Goal: Book appointment/travel/reservation

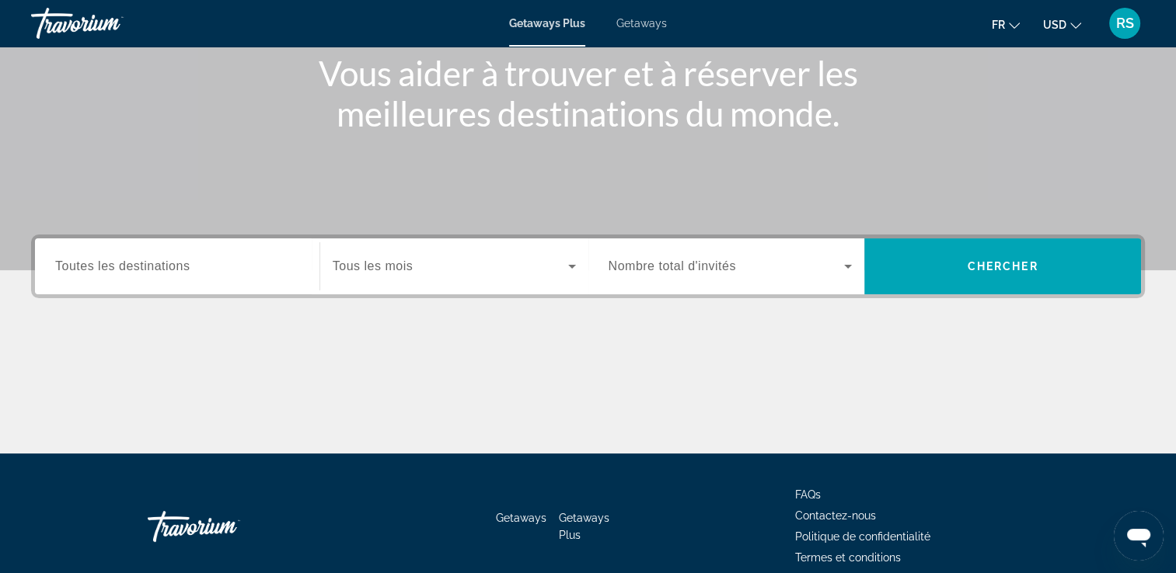
scroll to position [190, 0]
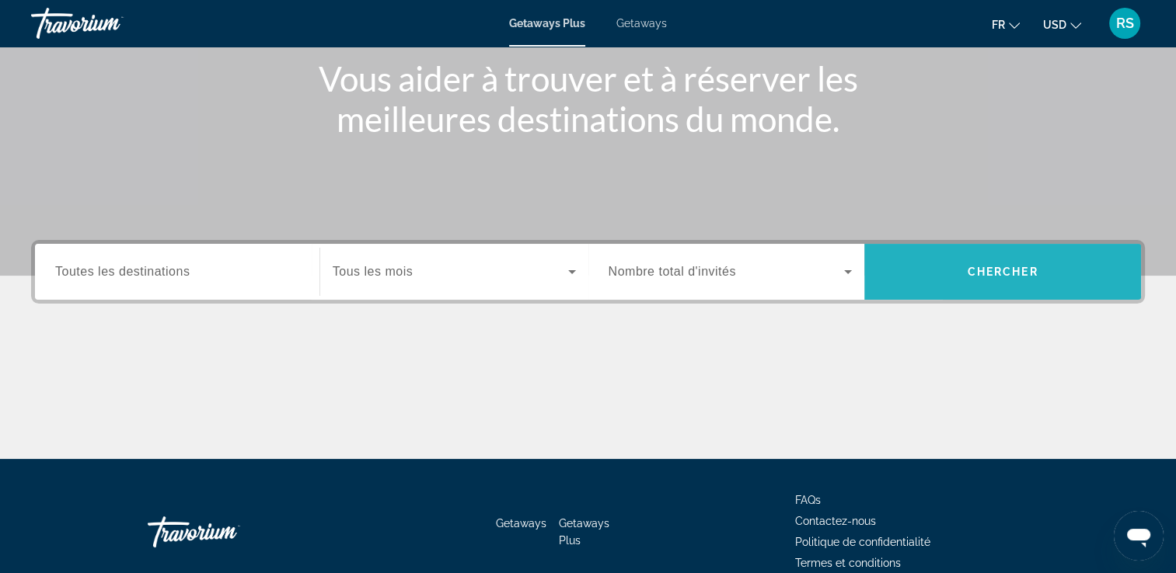
click at [944, 262] on span "Search" at bounding box center [1002, 271] width 277 height 37
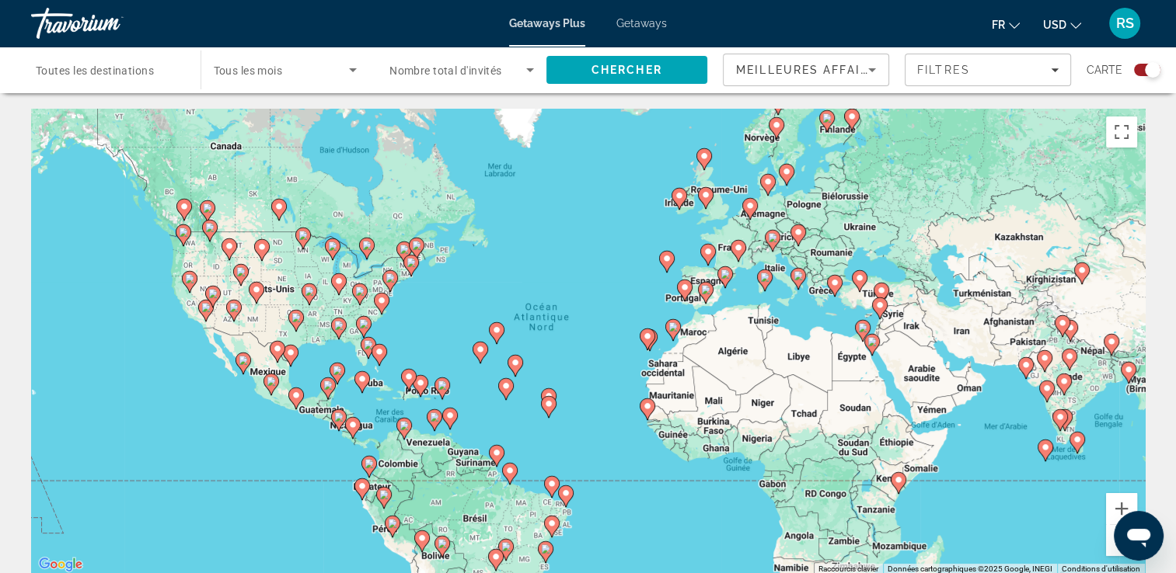
click at [274, 66] on span "Tous les mois" at bounding box center [248, 70] width 69 height 12
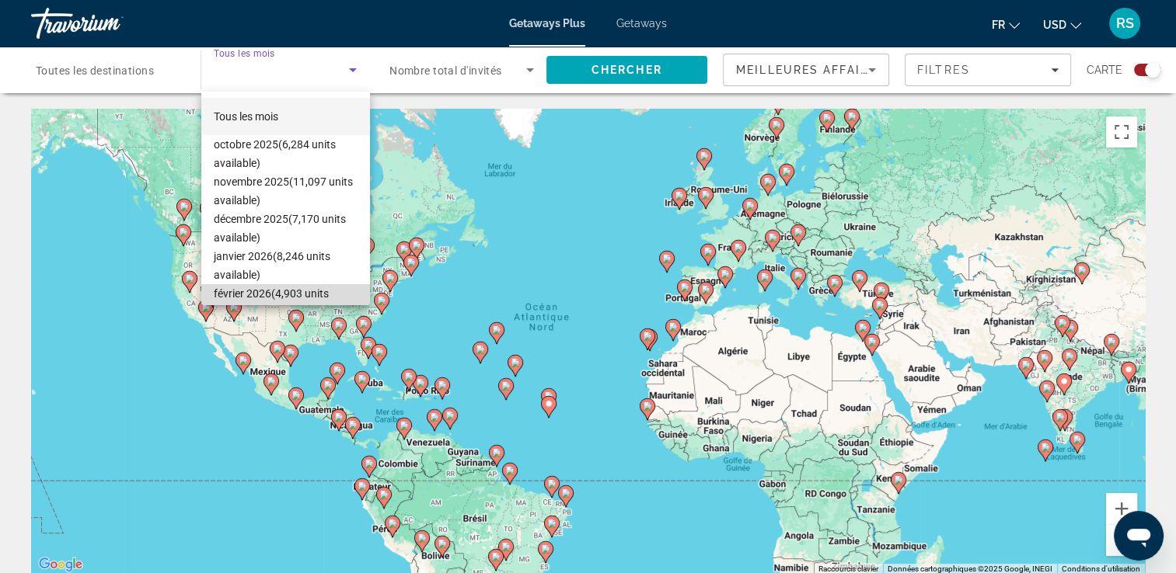
click at [284, 288] on span "février 2026 (4,903 units available)" at bounding box center [286, 302] width 144 height 37
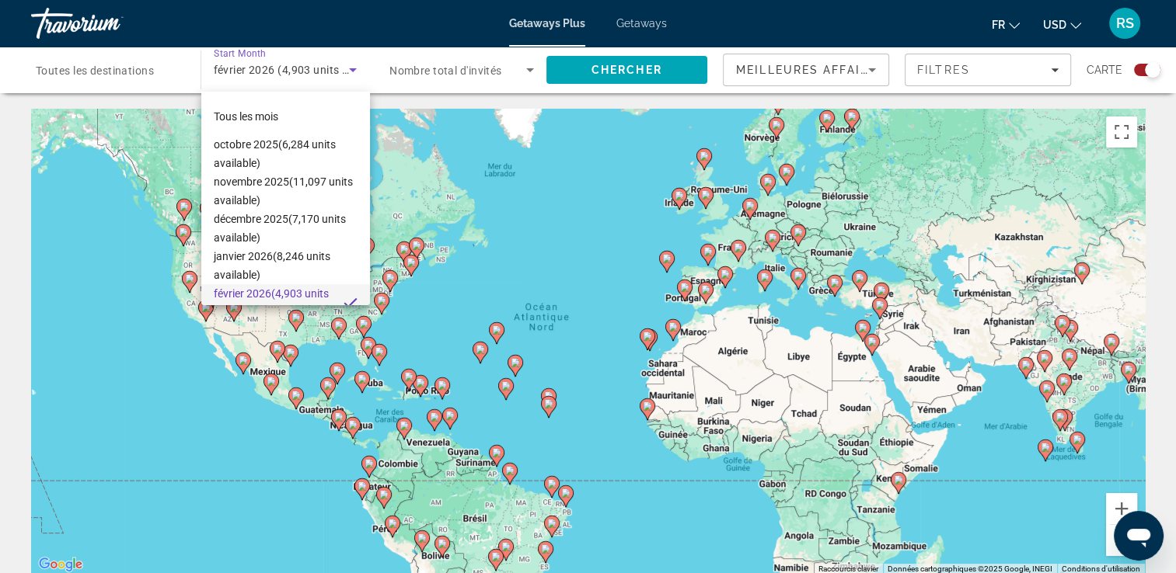
scroll to position [16, 0]
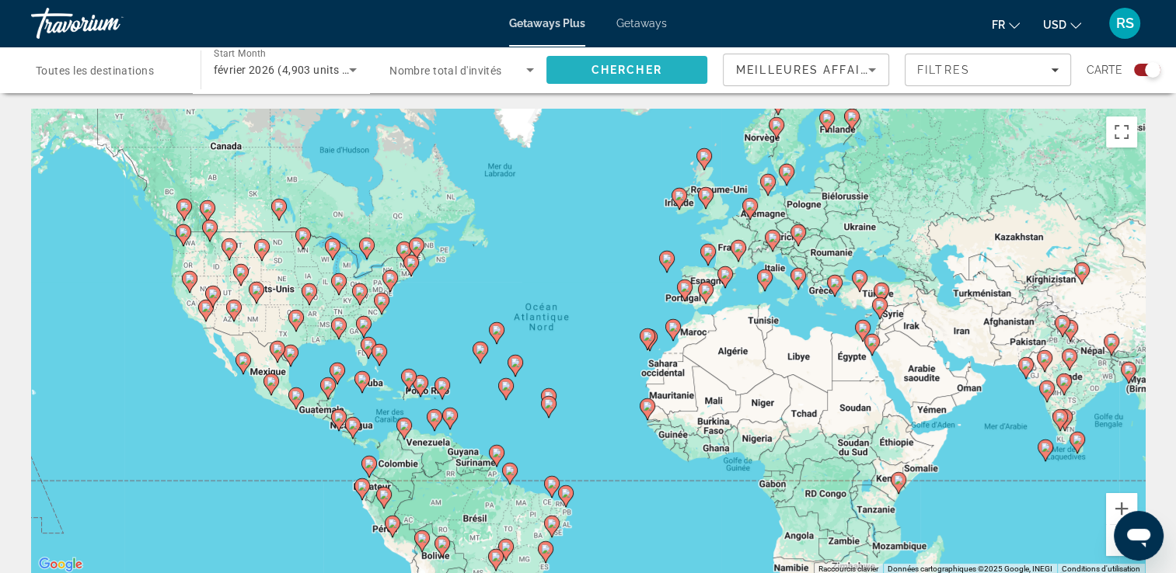
click at [659, 82] on span "Search" at bounding box center [627, 69] width 162 height 37
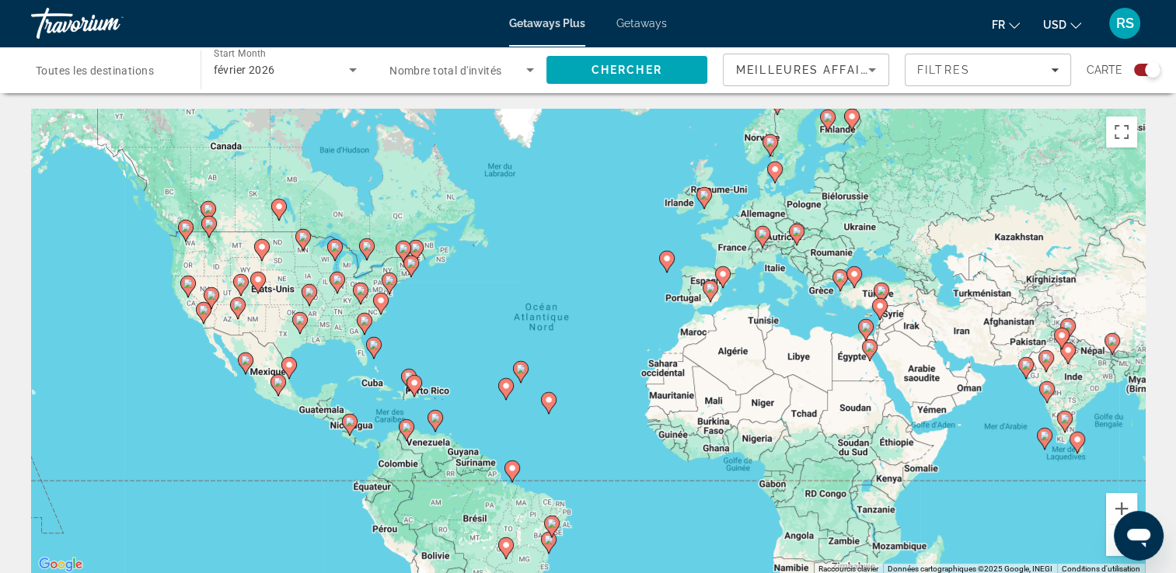
click at [546, 410] on icon "Main content" at bounding box center [549, 403] width 16 height 22
type input "**********"
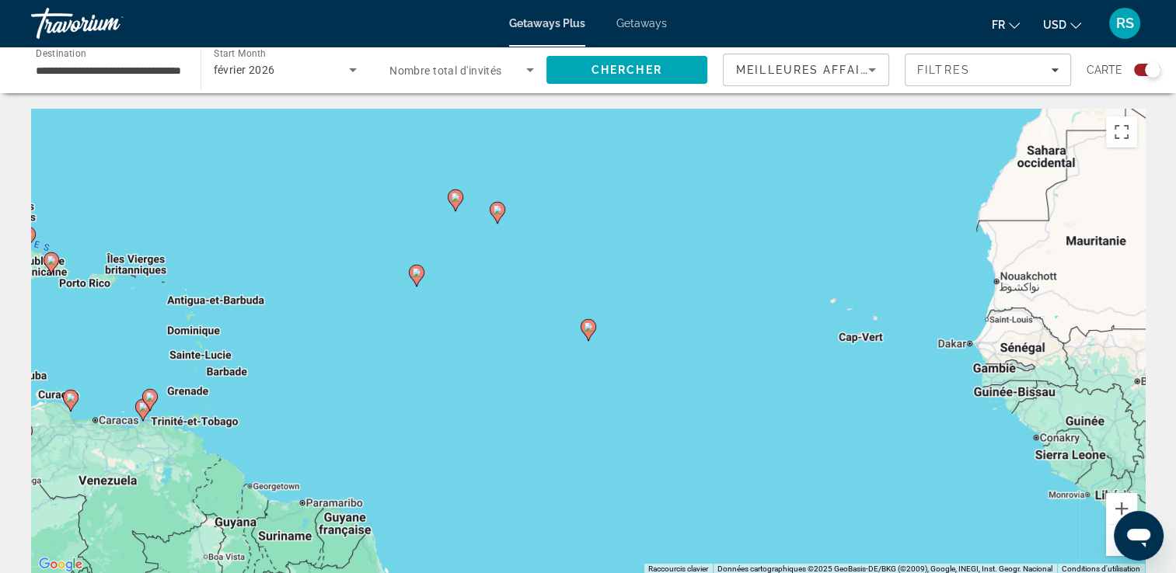
click at [1112, 552] on button "Zoom arrière" at bounding box center [1121, 540] width 31 height 31
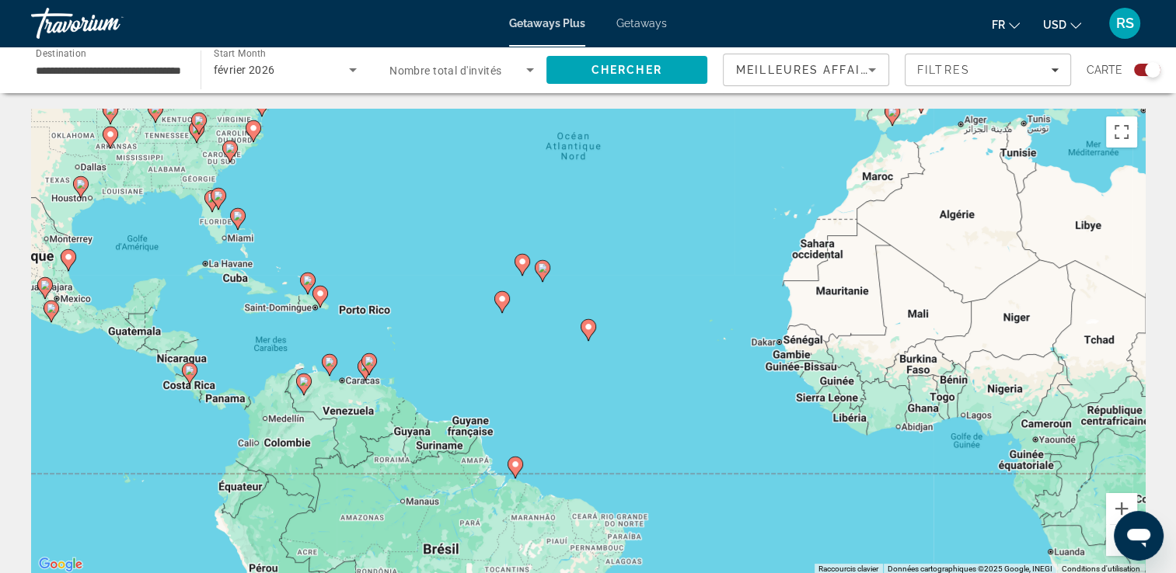
click at [1112, 552] on button "Zoom arrière" at bounding box center [1121, 540] width 31 height 31
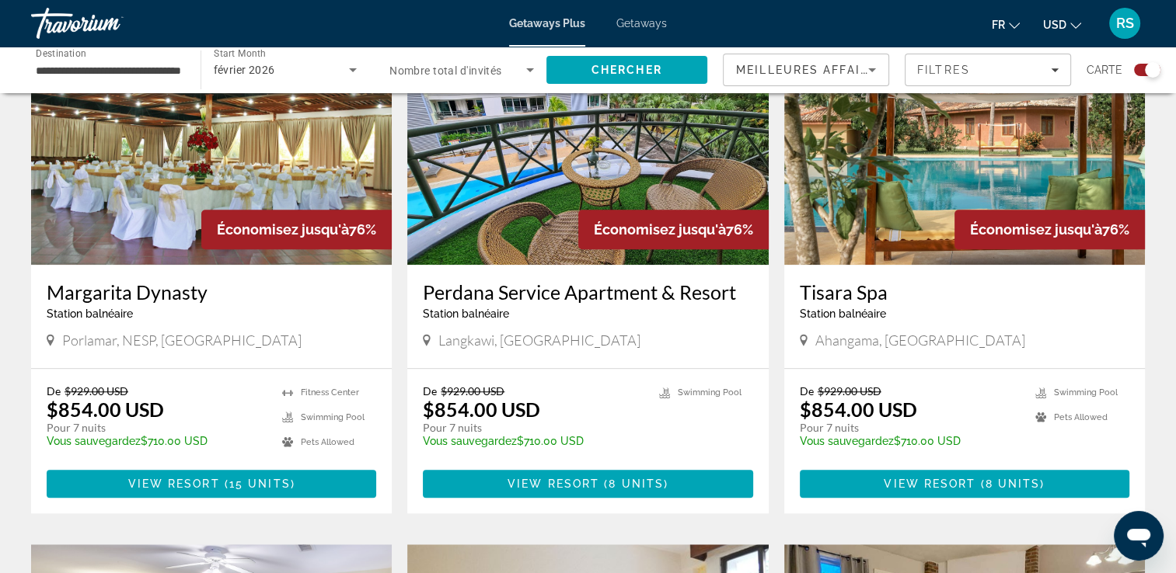
scroll to position [1185, 0]
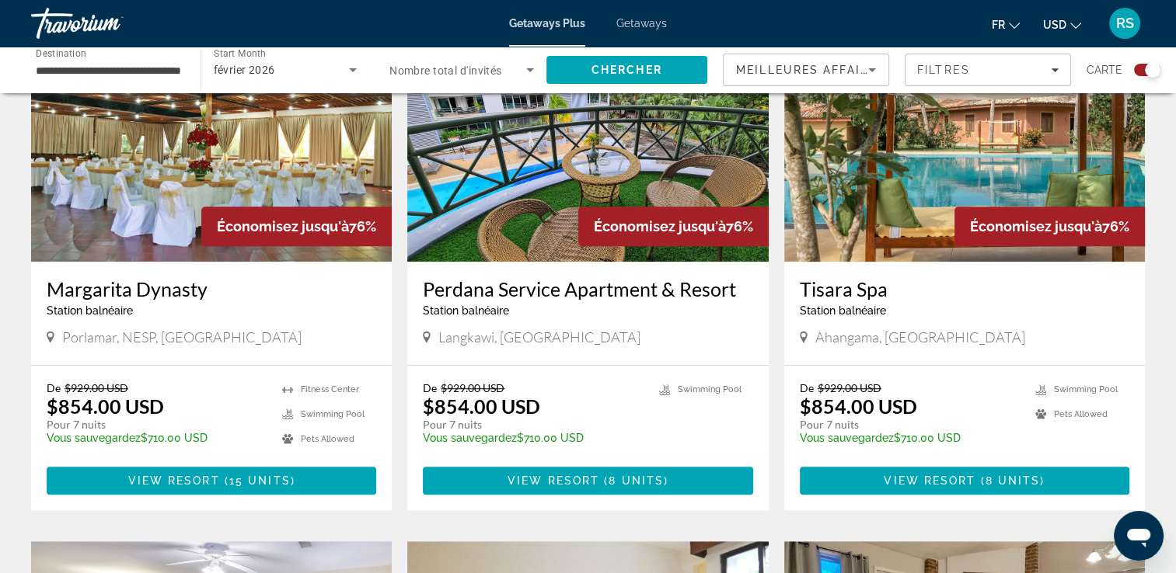
click at [1059, 30] on span "USD" at bounding box center [1054, 25] width 23 height 12
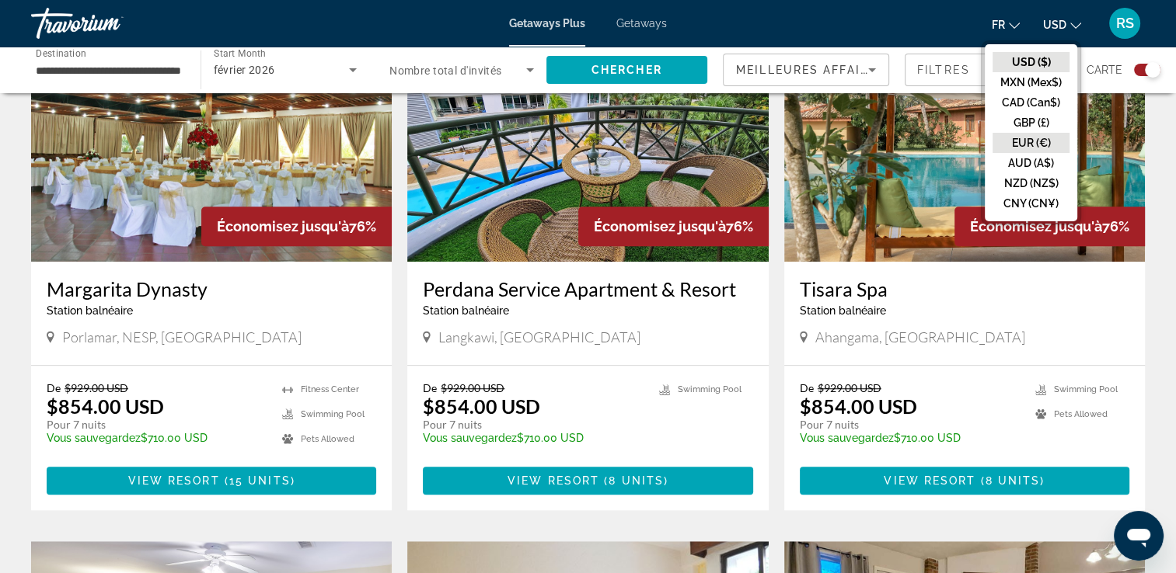
click at [1030, 143] on button "EUR (€)" at bounding box center [1030, 143] width 77 height 20
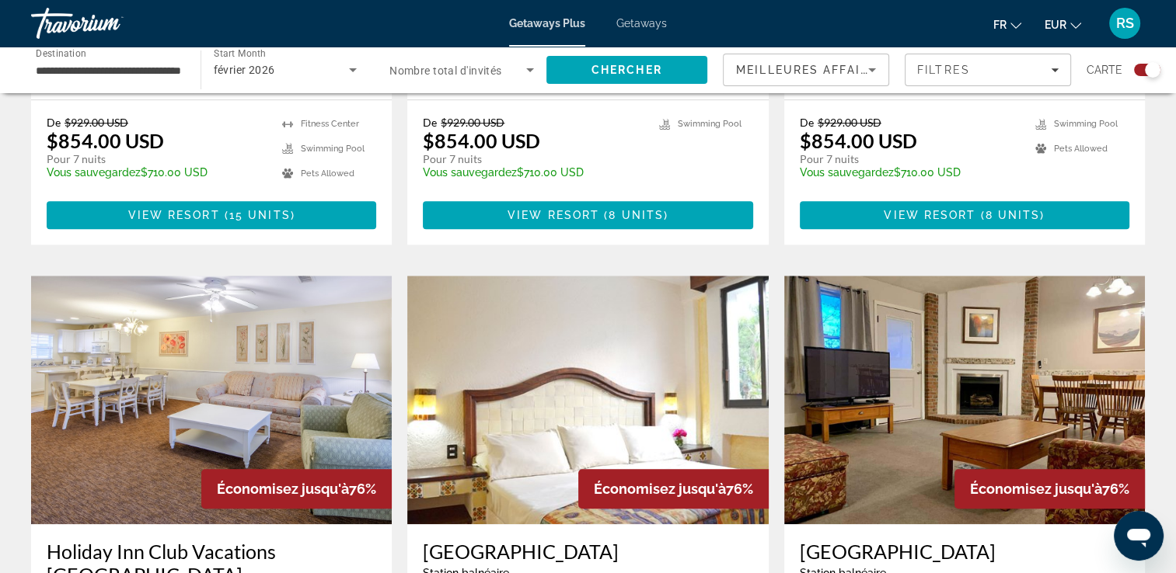
scroll to position [1493, 0]
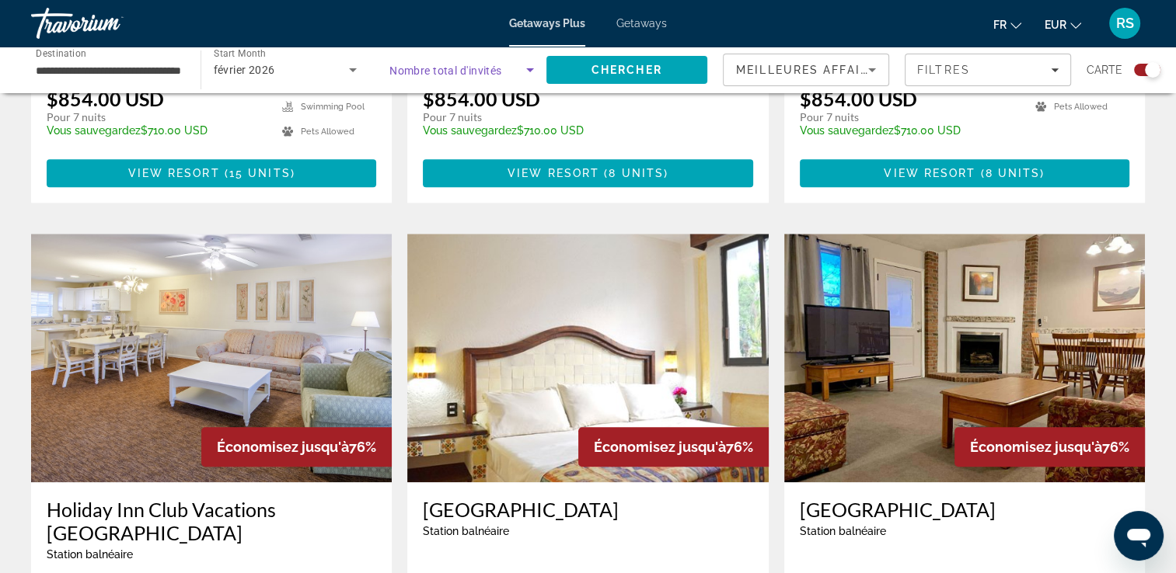
click at [518, 67] on span "Search widget" at bounding box center [457, 70] width 137 height 19
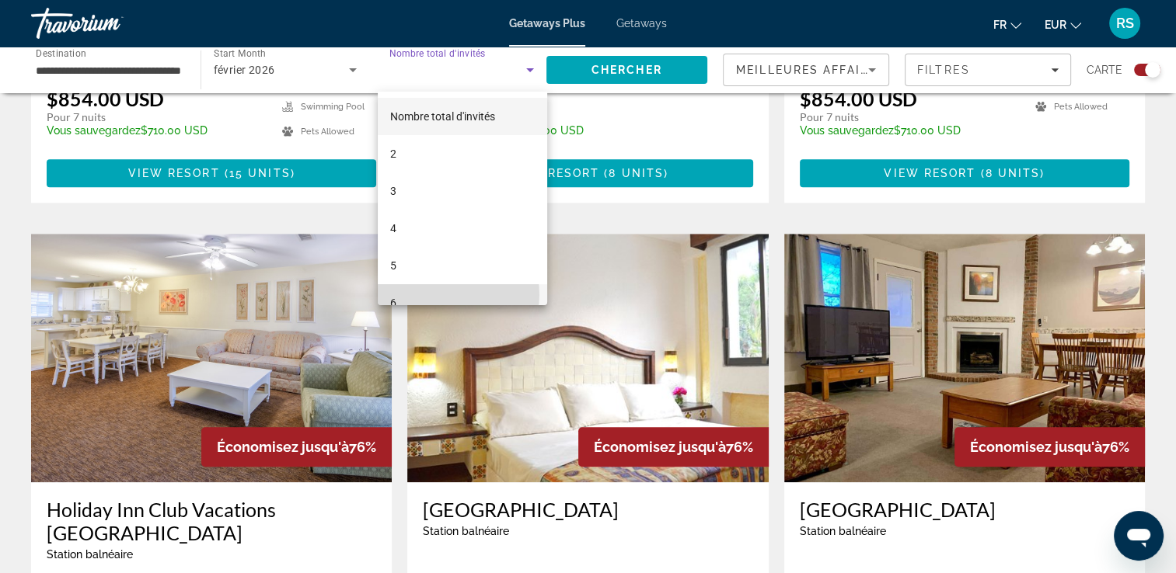
click at [452, 295] on mat-option "6" at bounding box center [462, 302] width 169 height 37
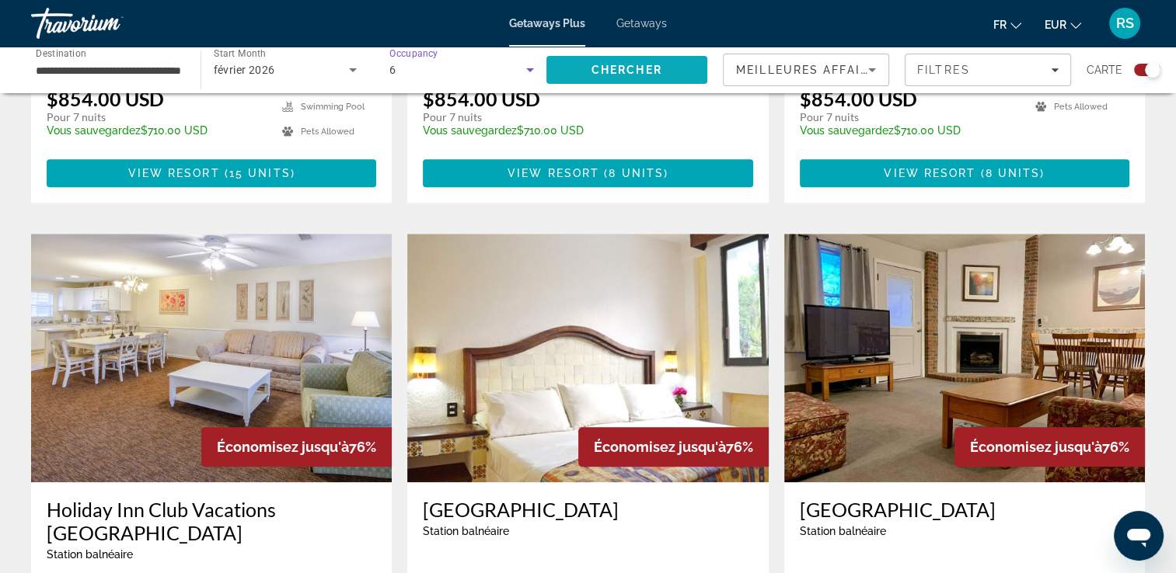
click at [603, 69] on span "Chercher" at bounding box center [626, 70] width 71 height 12
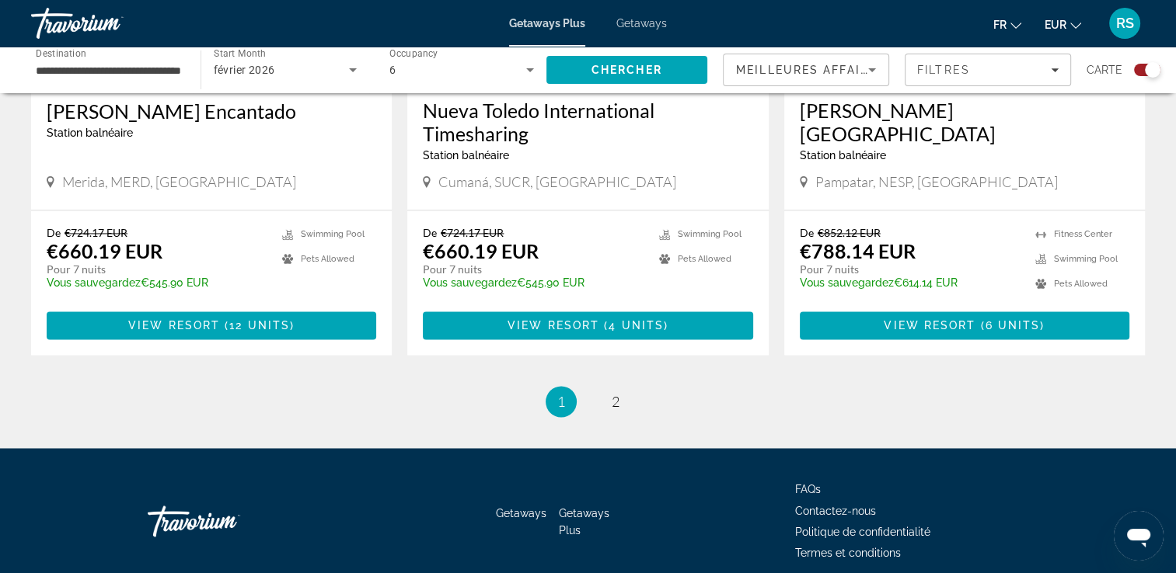
scroll to position [545, 0]
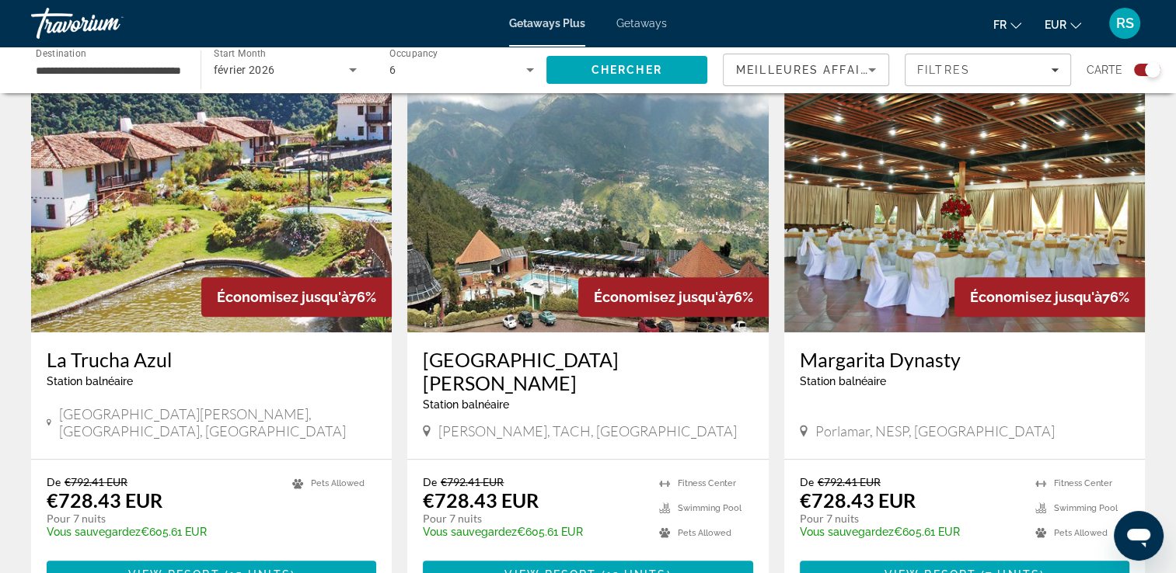
click at [479, 59] on div "6" at bounding box center [461, 70] width 145 height 44
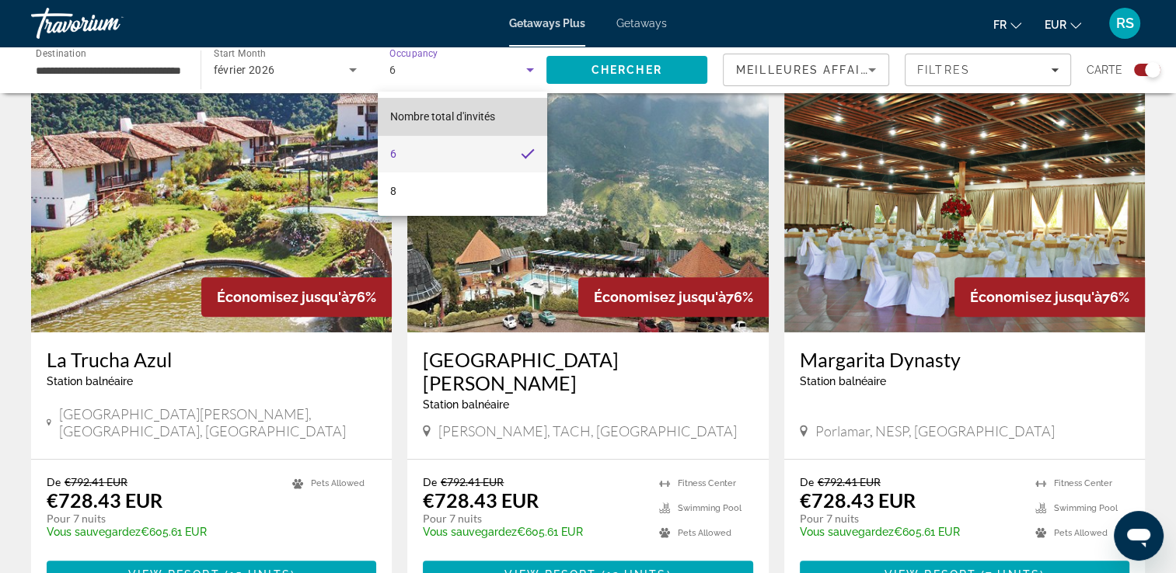
click at [481, 108] on span "Nombre total d'invités" at bounding box center [442, 116] width 105 height 19
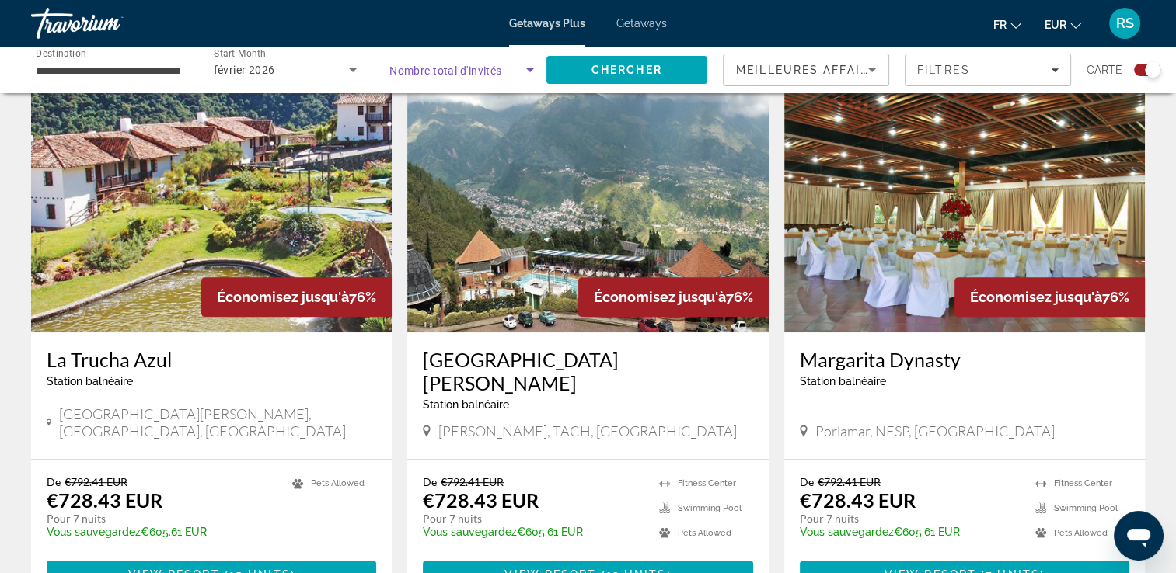
click at [517, 72] on span "Search widget" at bounding box center [457, 70] width 137 height 19
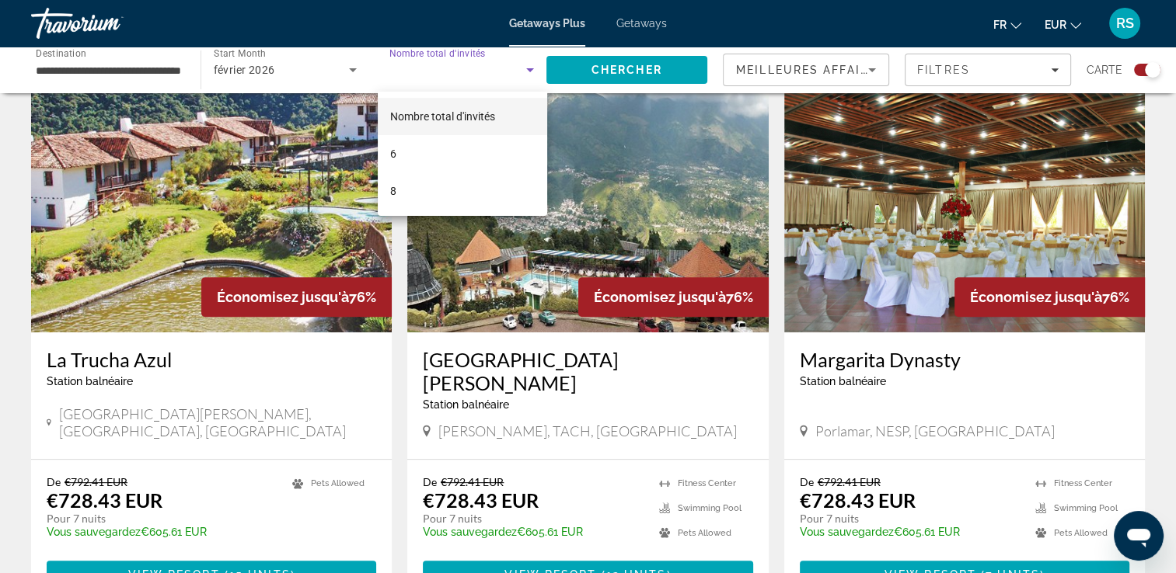
click at [374, 61] on div at bounding box center [588, 286] width 1176 height 573
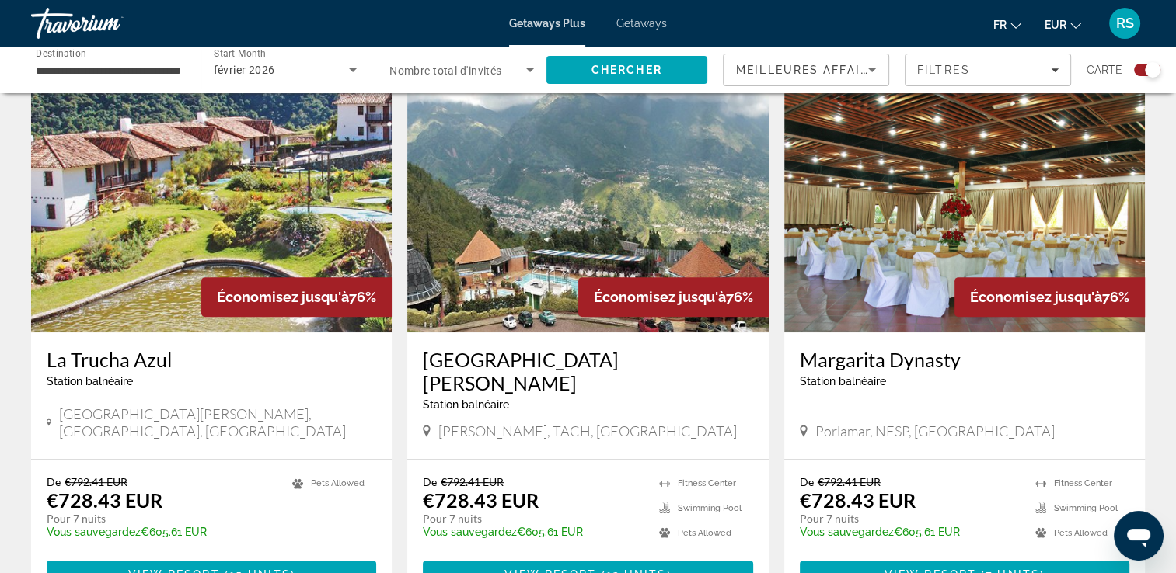
click at [624, 23] on span "Getaways" at bounding box center [641, 23] width 51 height 12
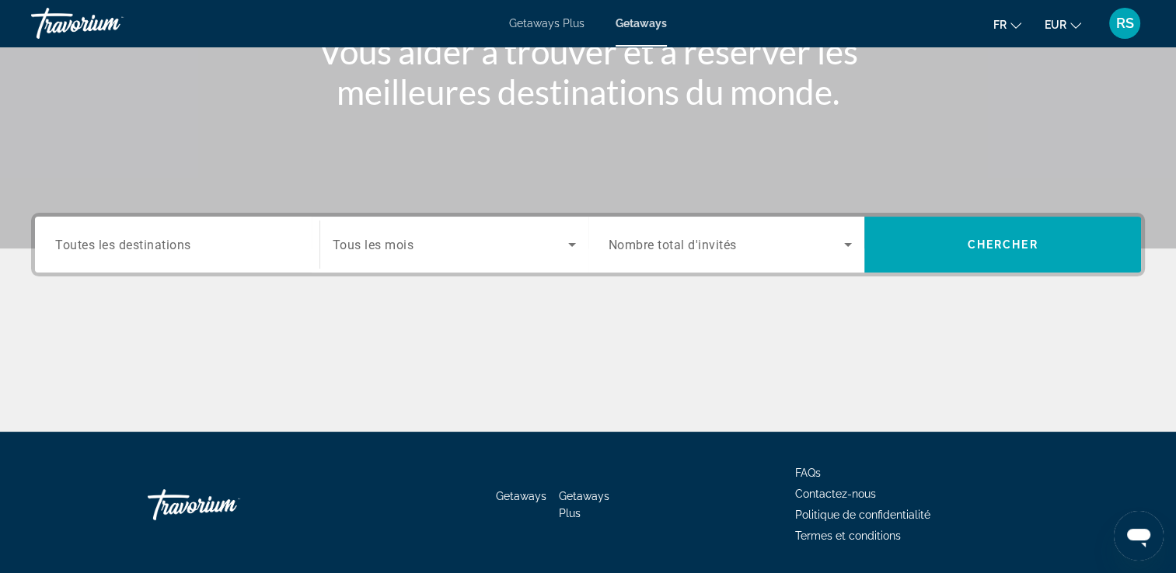
scroll to position [266, 0]
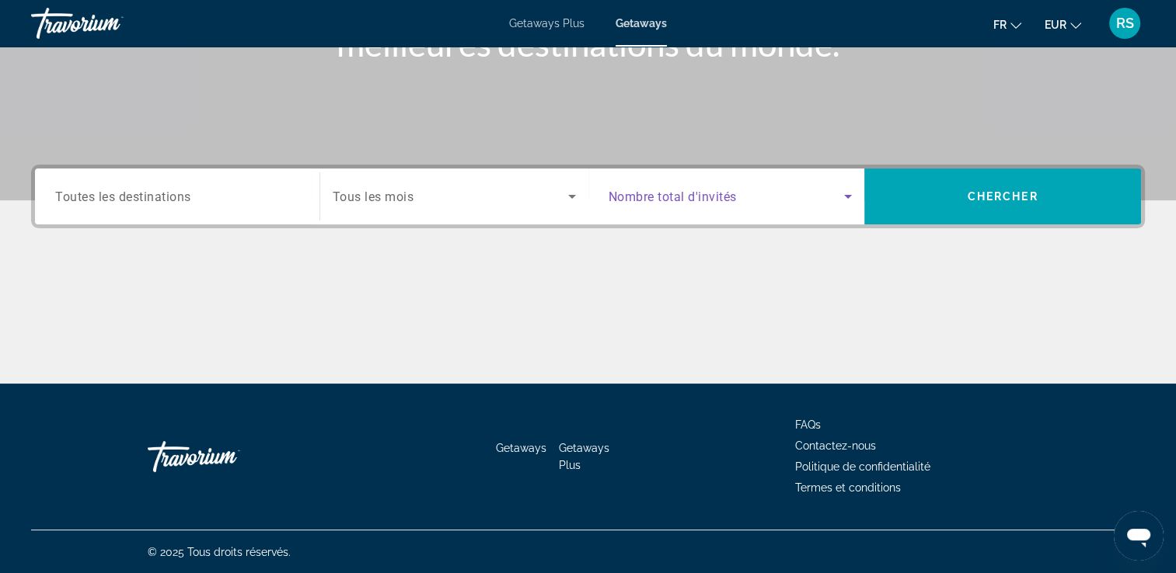
click at [793, 192] on span "Search widget" at bounding box center [726, 196] width 236 height 19
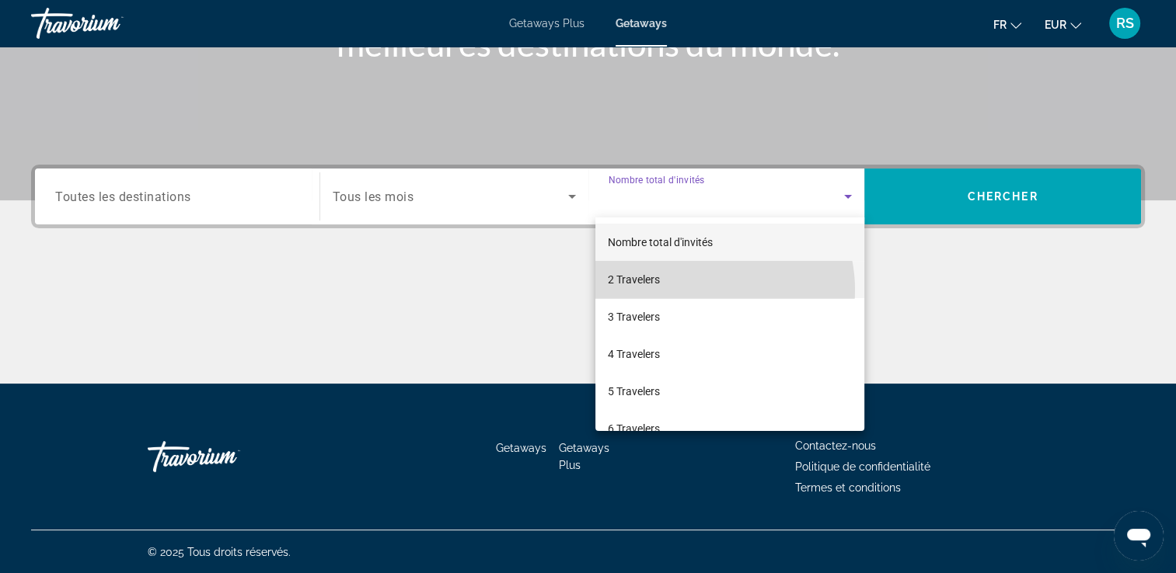
click at [701, 290] on mat-option "2 Travelers" at bounding box center [729, 279] width 269 height 37
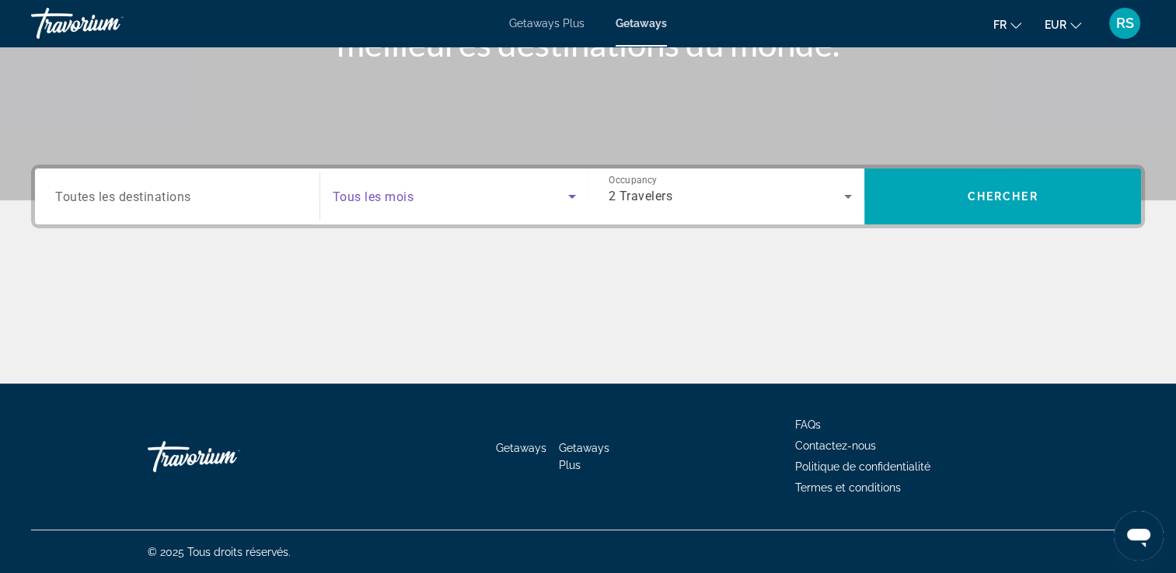
click at [466, 197] on span "Search widget" at bounding box center [450, 196] width 235 height 19
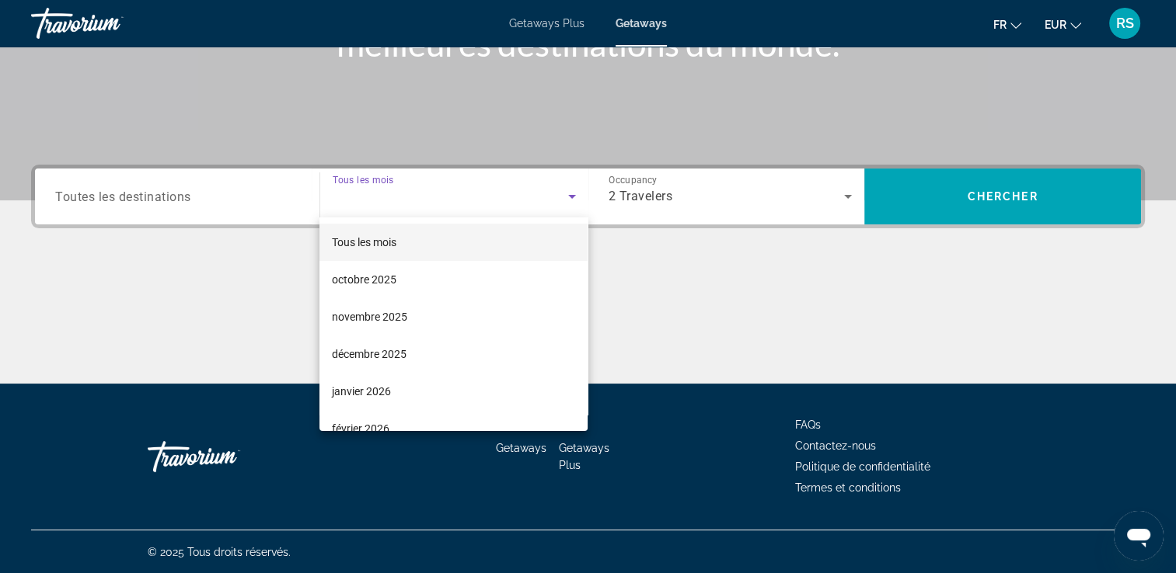
click at [941, 202] on div at bounding box center [588, 286] width 1176 height 573
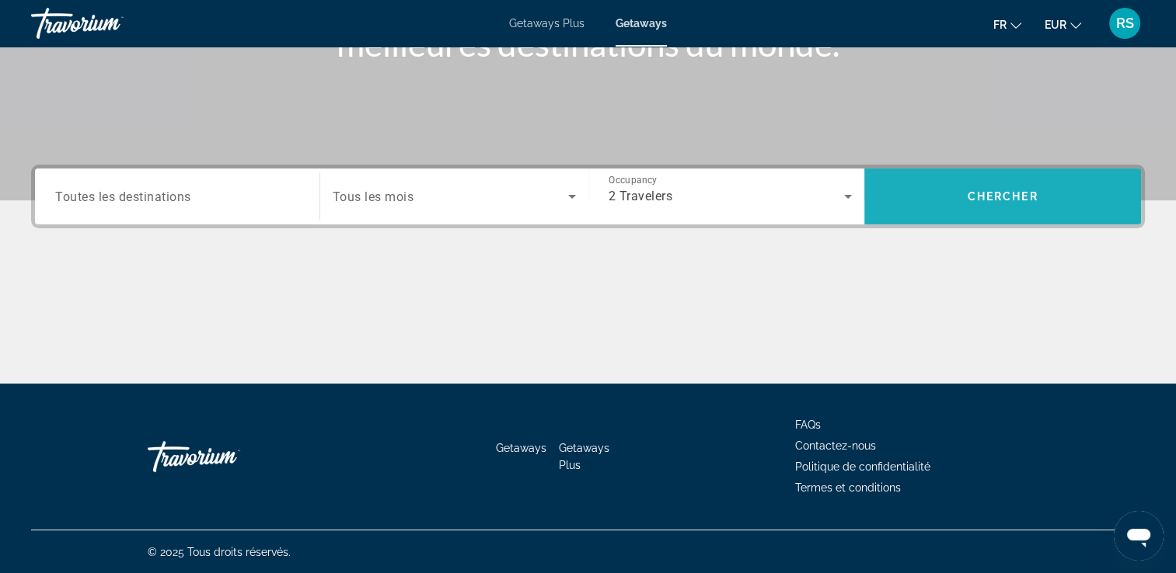
click at [941, 202] on span "Search" at bounding box center [1002, 196] width 277 height 37
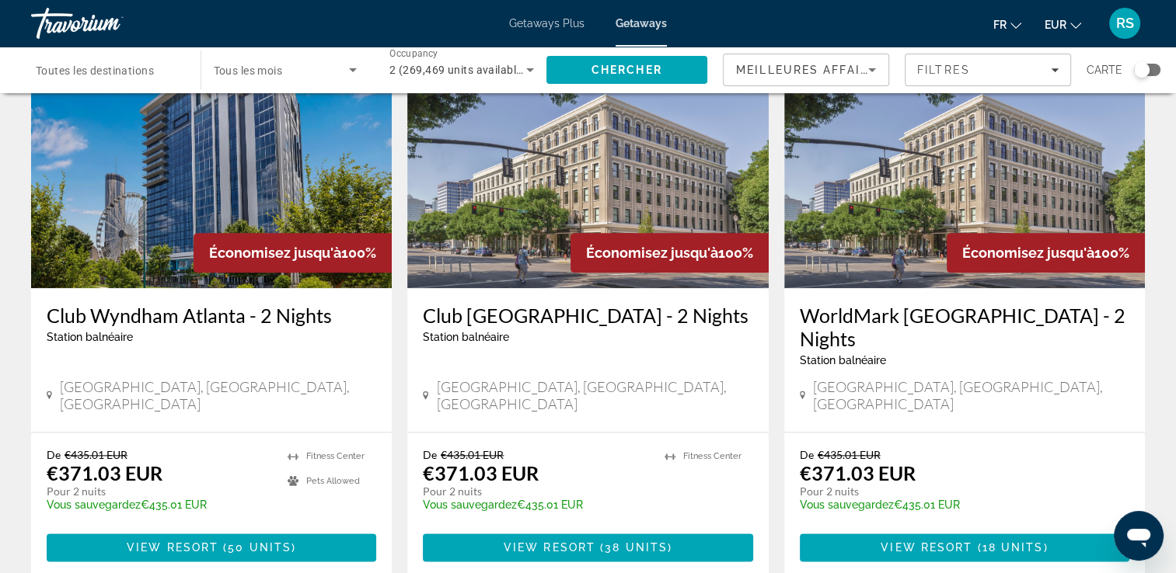
scroll to position [1812, 0]
